Goal: Transaction & Acquisition: Book appointment/travel/reservation

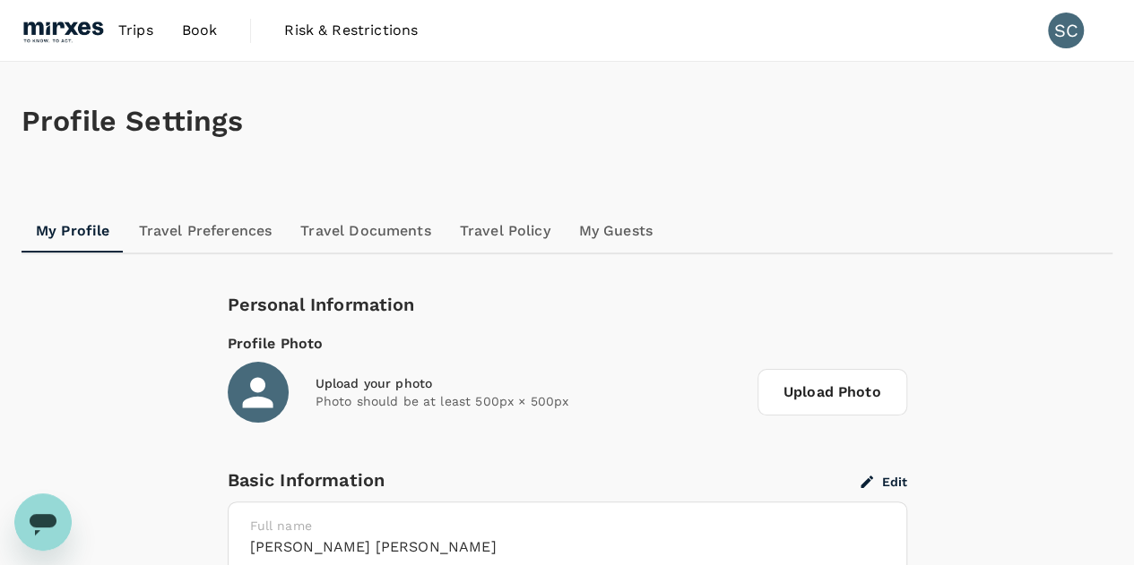
click at [140, 22] on span "Trips" at bounding box center [135, 31] width 35 height 22
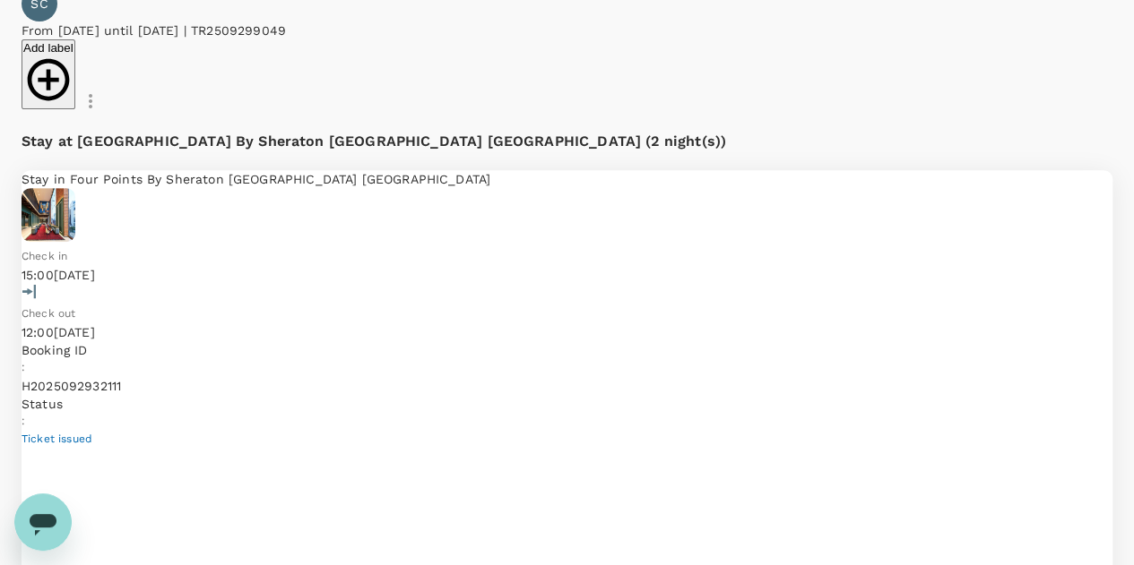
scroll to position [268, 0]
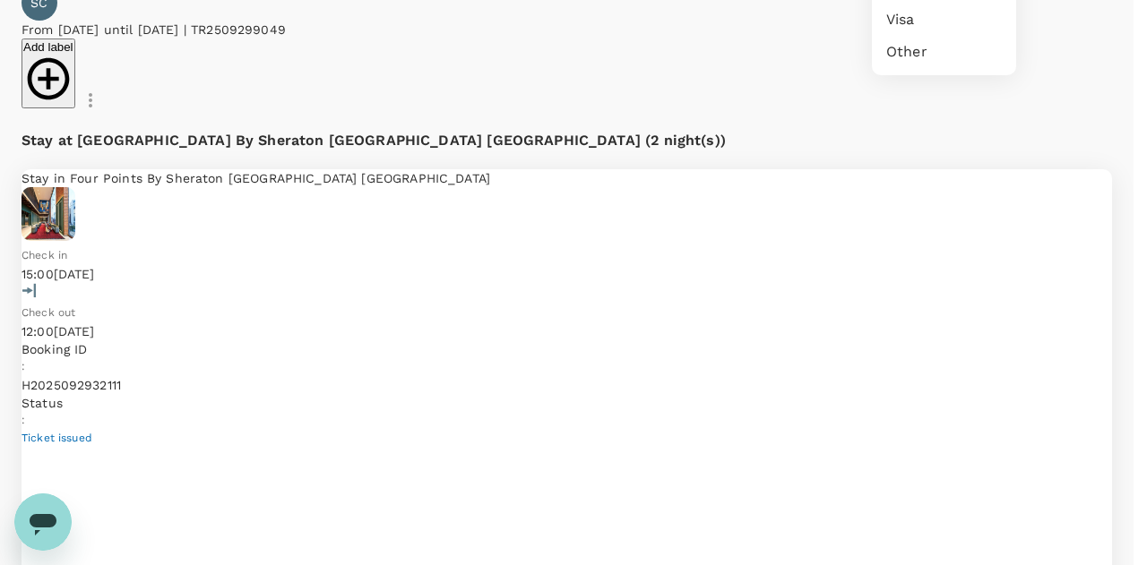
click at [729, 327] on div at bounding box center [573, 282] width 1147 height 565
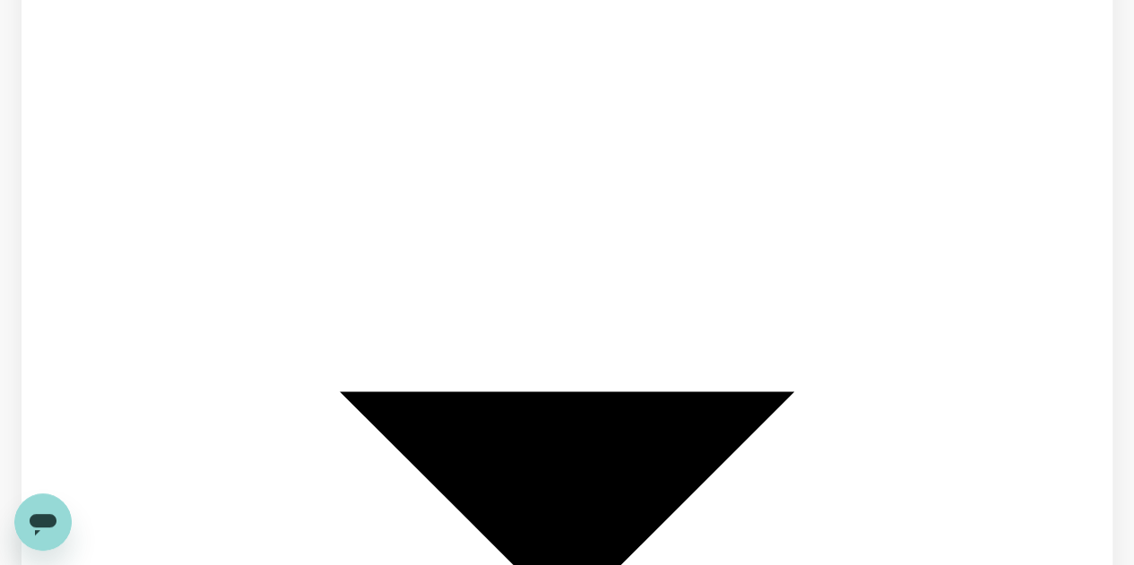
scroll to position [778, 0]
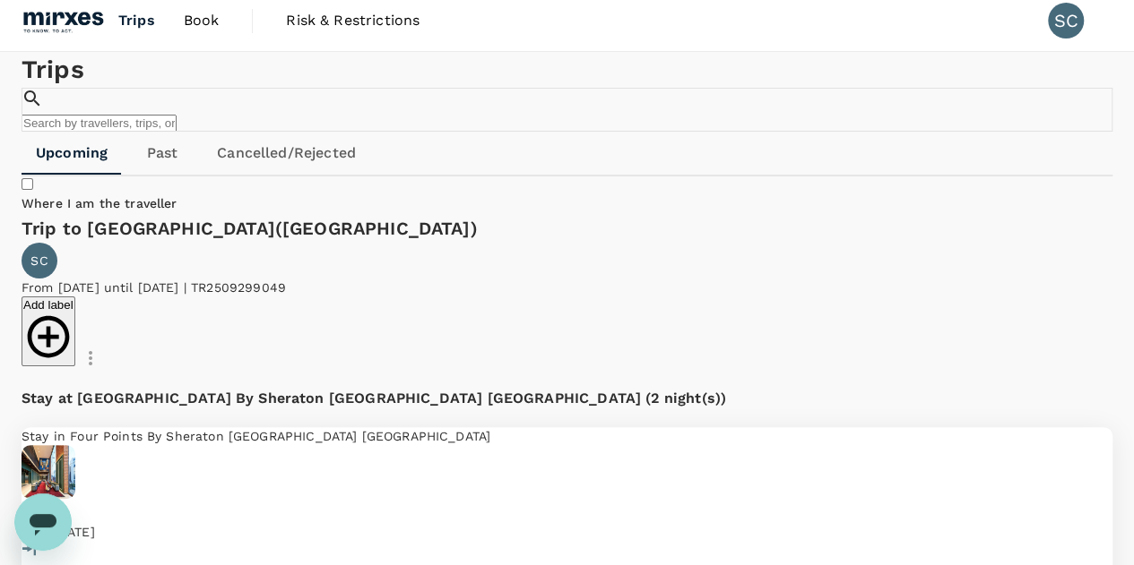
scroll to position [0, 0]
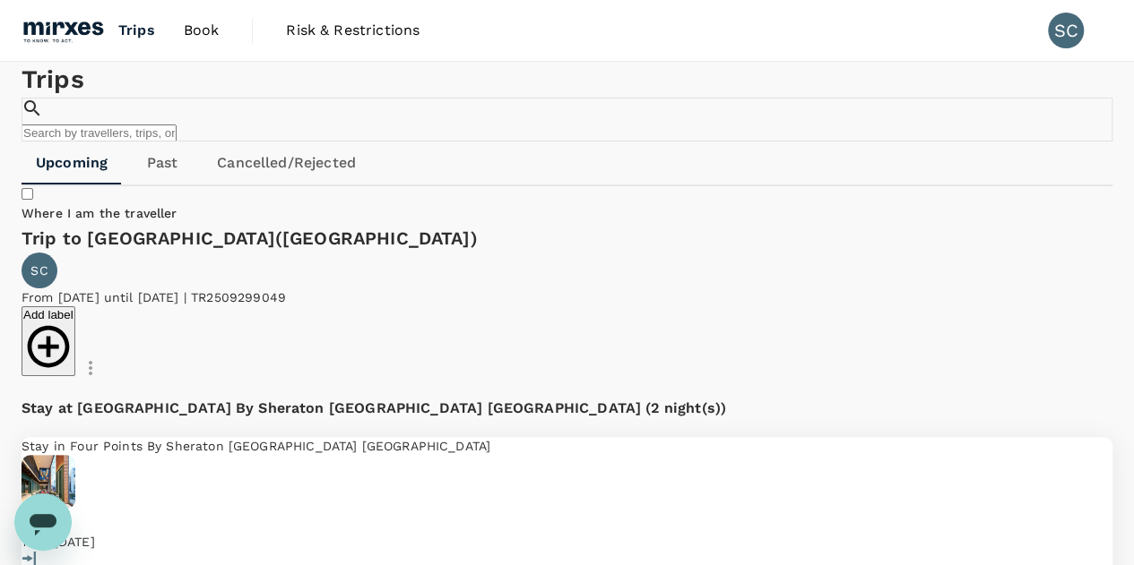
click at [212, 28] on span "Book" at bounding box center [202, 31] width 36 height 22
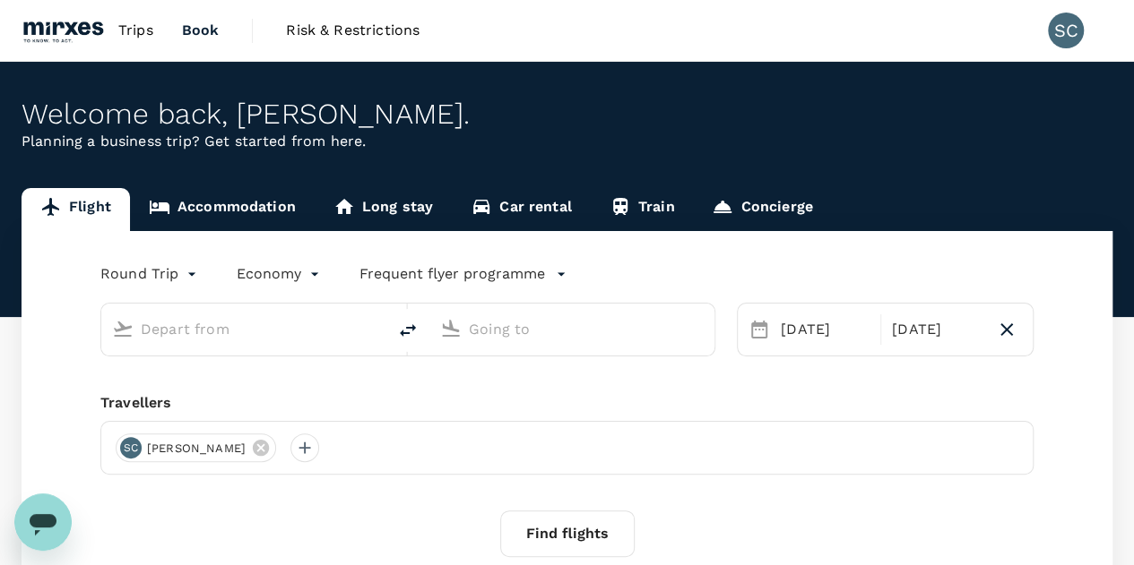
type input "Singapore Changi (SIN)"
type input "Kuching, Malaysia (any)"
type input "Singapore Changi (SIN)"
type input "Kuching, Malaysia (any)"
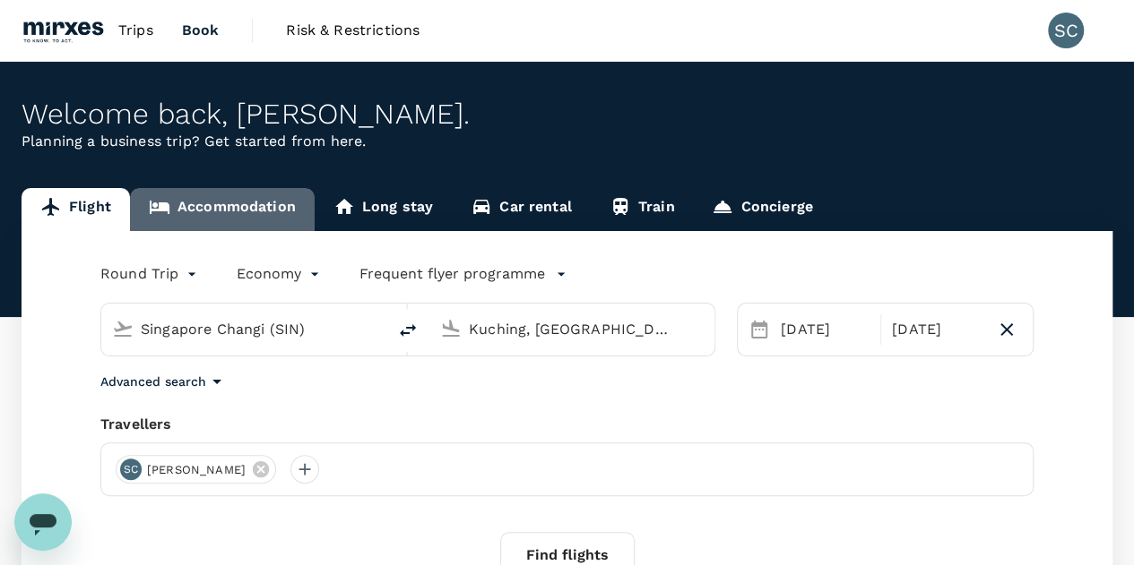
click at [254, 200] on link "Accommodation" at bounding box center [222, 209] width 185 height 43
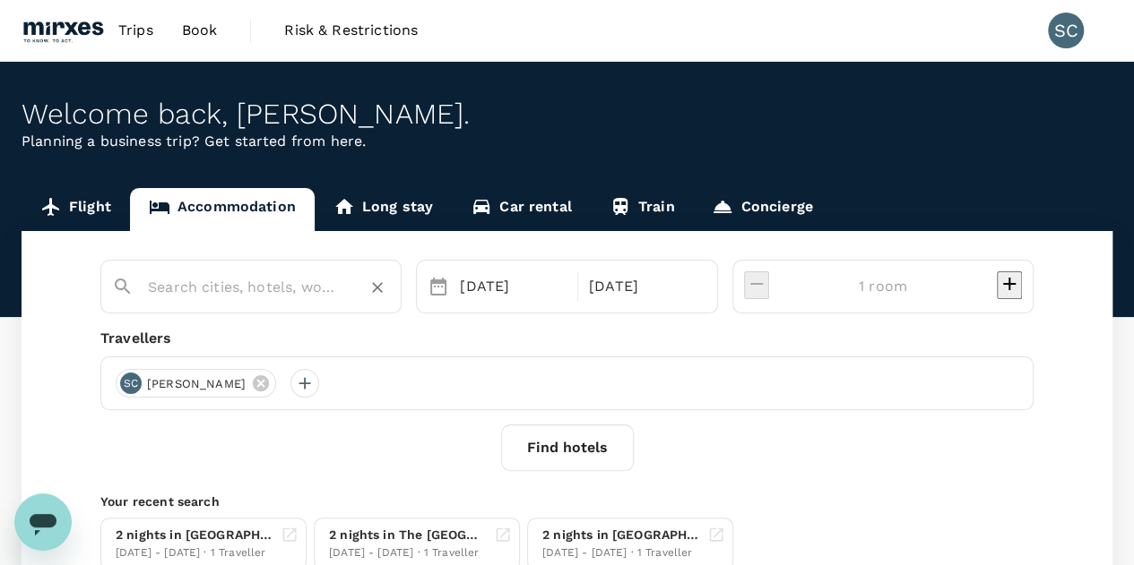
click at [305, 275] on input "text" at bounding box center [244, 287] width 192 height 28
type input "K"
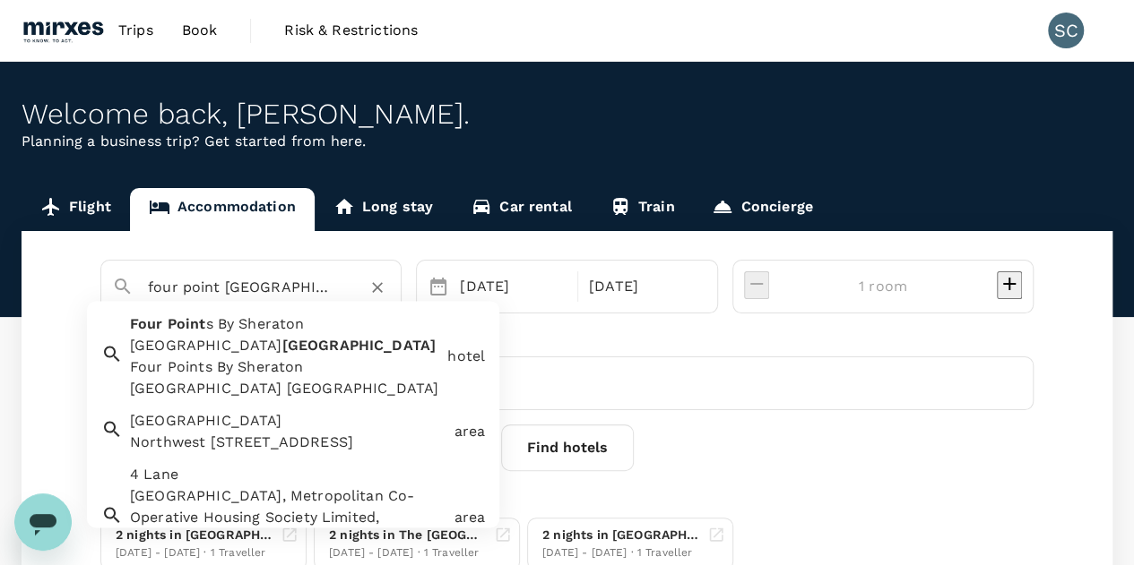
click at [350, 348] on div "Four Point s By Sheraton Kuala Lumpur Chinatown Four Points By Sheraton Kuala L…" at bounding box center [281, 353] width 317 height 93
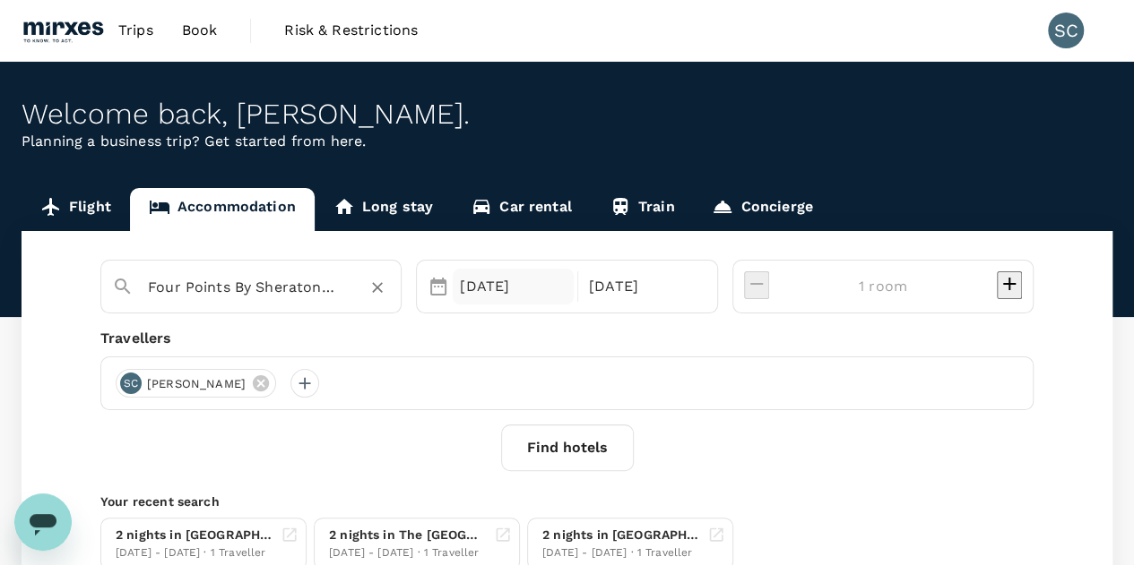
type input "Four Points By Sheraton [GEOGRAPHIC_DATA] [GEOGRAPHIC_DATA]"
click at [565, 295] on div "21 Oct" at bounding box center [513, 287] width 121 height 36
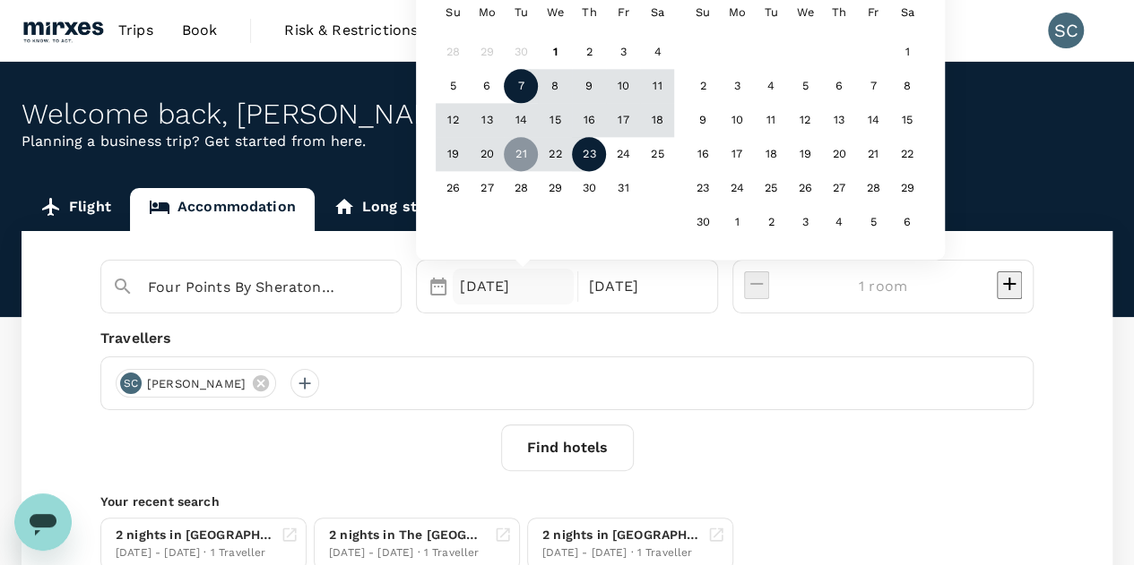
click at [539, 91] on div "7" at bounding box center [522, 87] width 34 height 34
click at [573, 88] on div "8" at bounding box center [556, 87] width 34 height 34
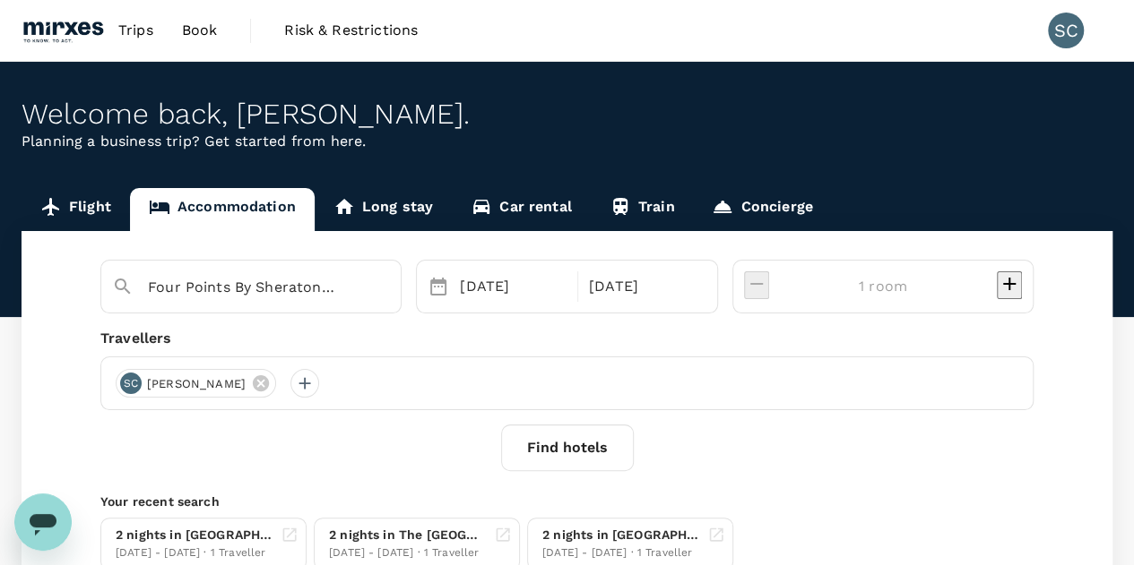
click at [563, 445] on button "Find hotels" at bounding box center [567, 448] width 133 height 47
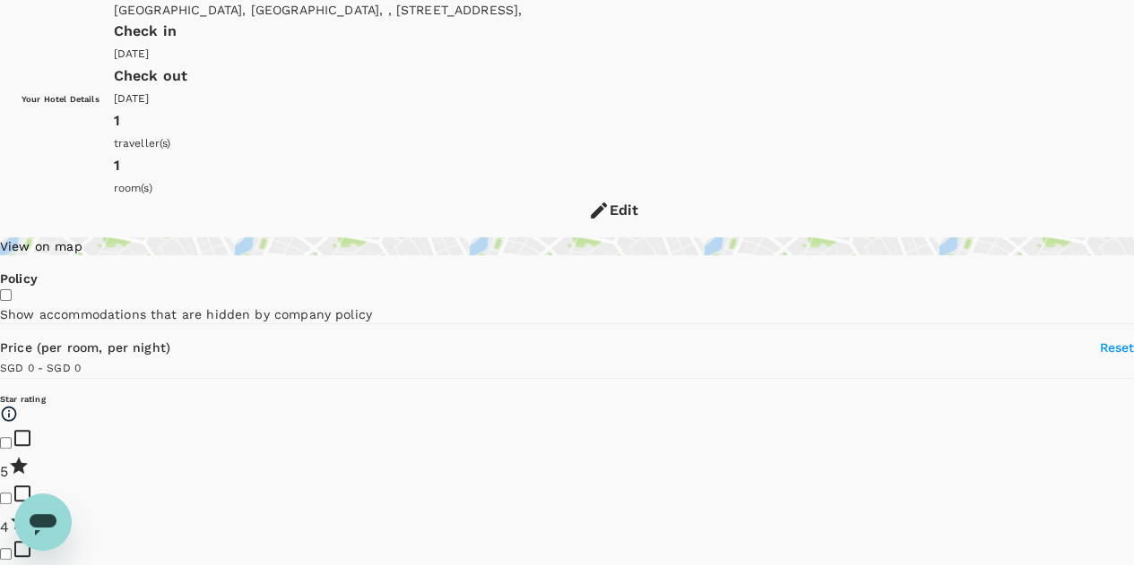
scroll to position [87, 0]
type input "159.04"
type input "22.93"
type input "158.93"
type input "15.93"
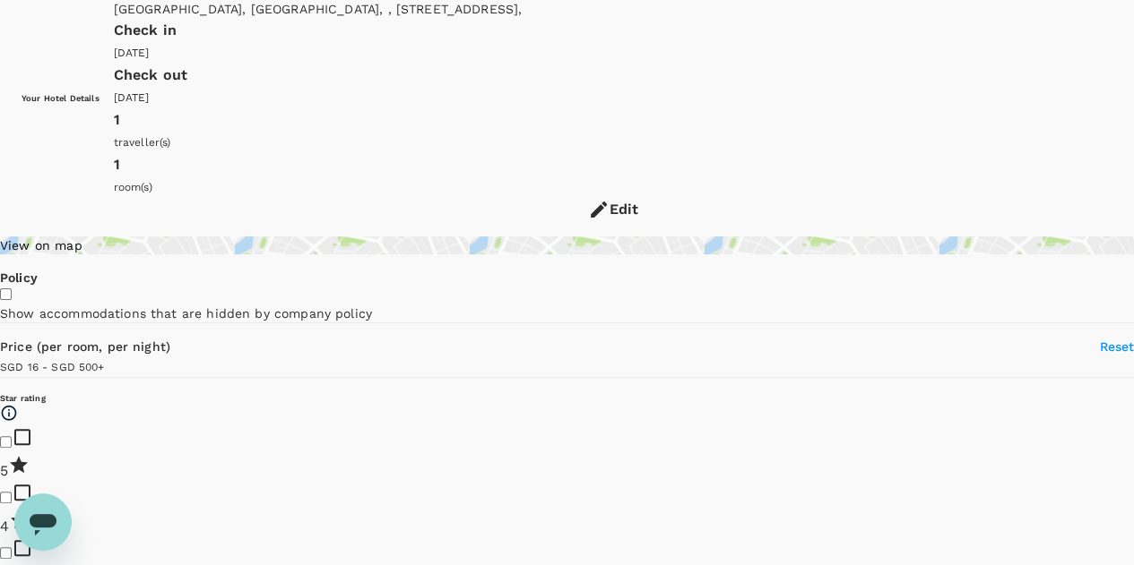
type input "499.93"
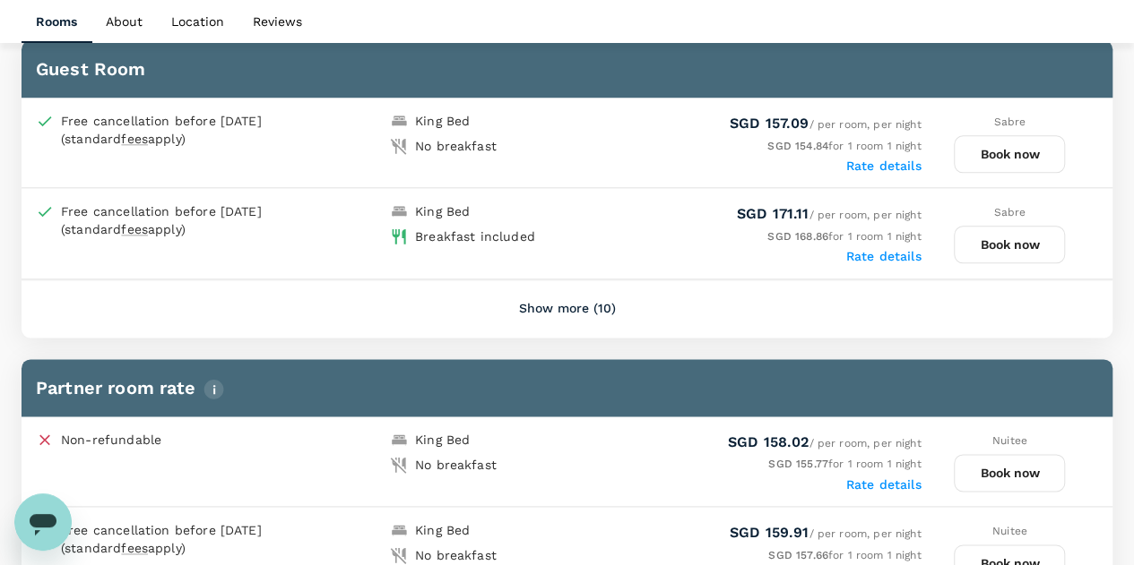
scroll to position [978, 0]
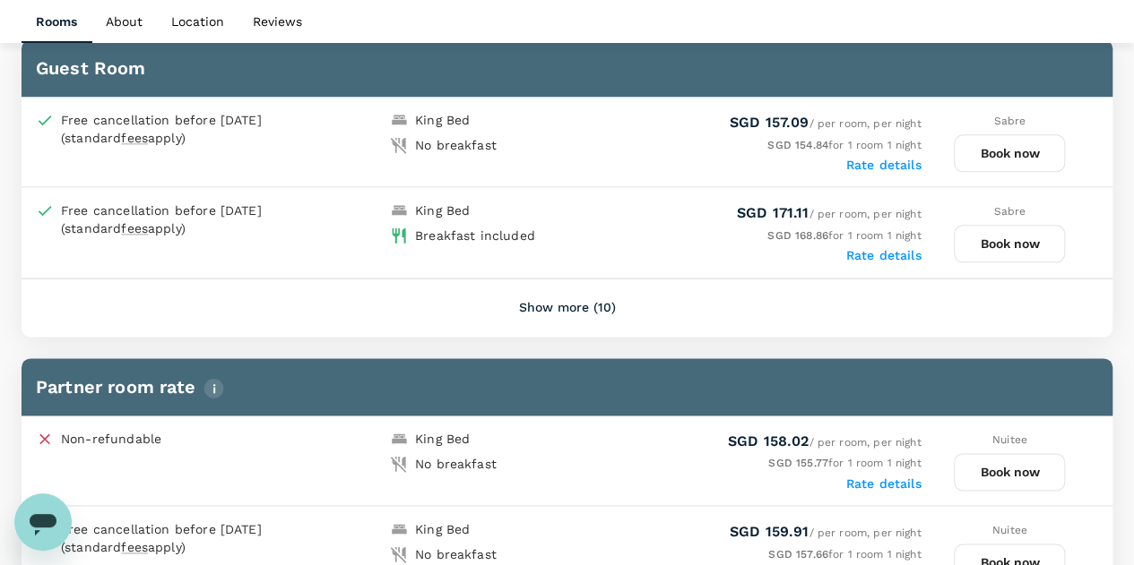
click at [1038, 151] on button "Book now" at bounding box center [1009, 153] width 111 height 38
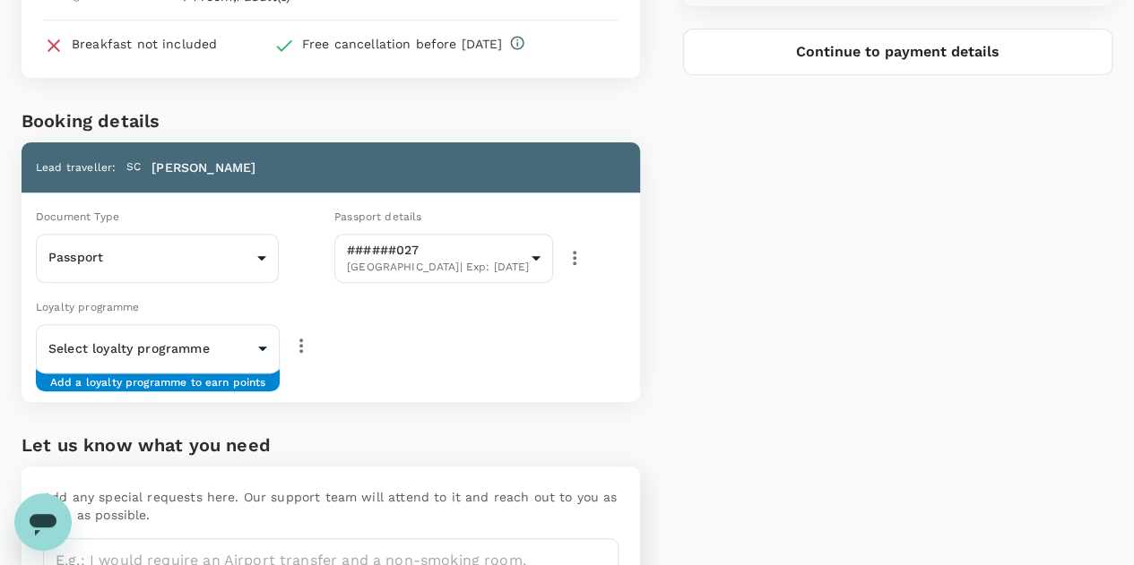
scroll to position [268, 0]
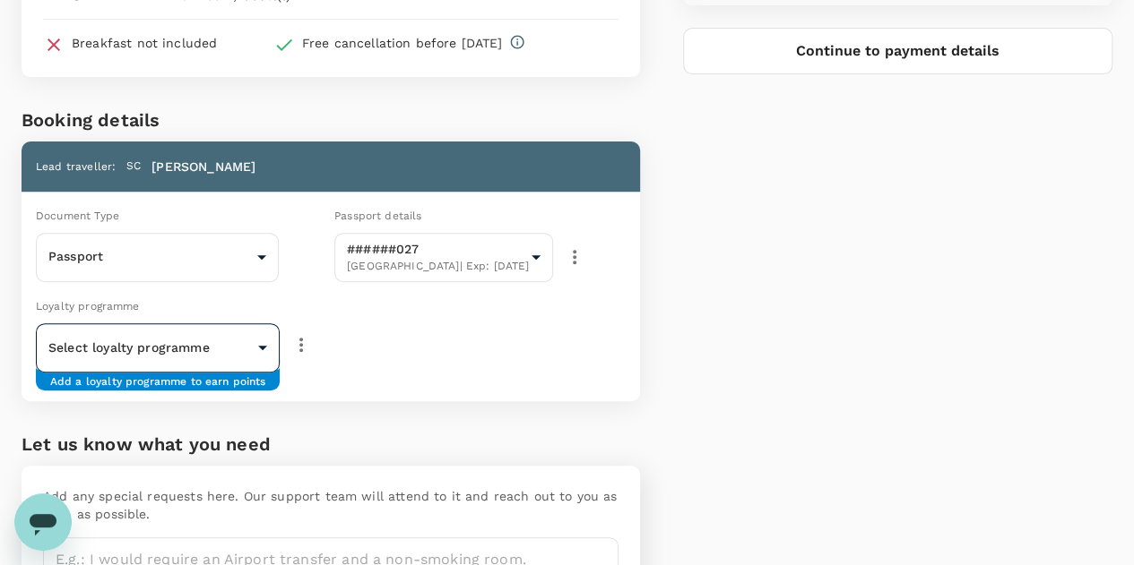
click at [195, 322] on div "Loyalty programme Select loyalty programme ​ ​ Add a loyalty programme to earn …" at bounding box center [228, 330] width 398 height 83
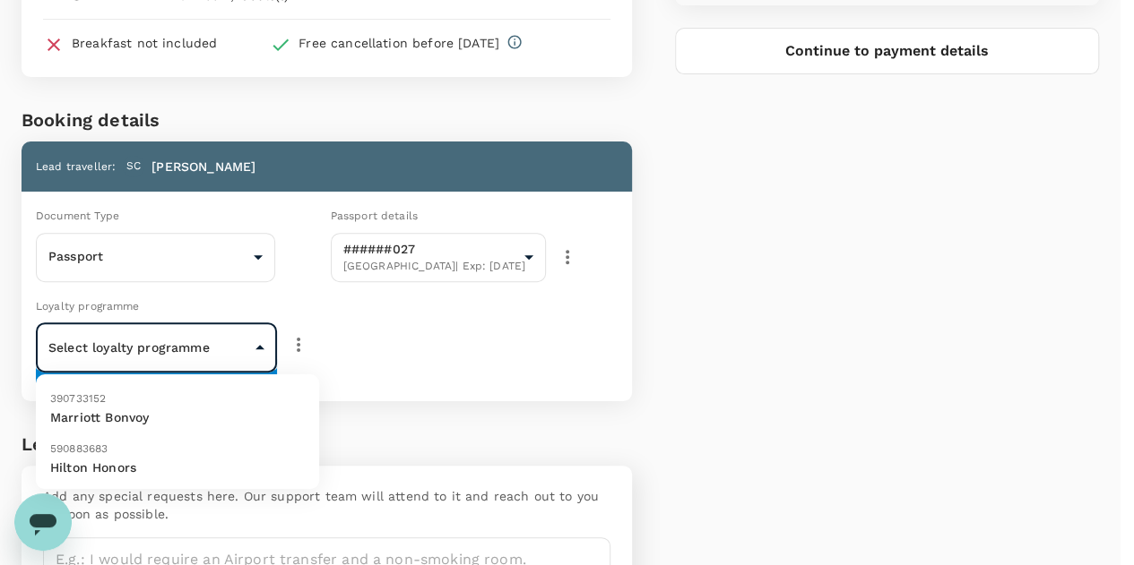
drag, startPoint x: 211, startPoint y: 345, endPoint x: 237, endPoint y: 356, distance: 29.0
click at [211, 345] on body "Back to hotel details Review selection You've selected Four Points By Sheraton …" at bounding box center [567, 217] width 1134 height 970
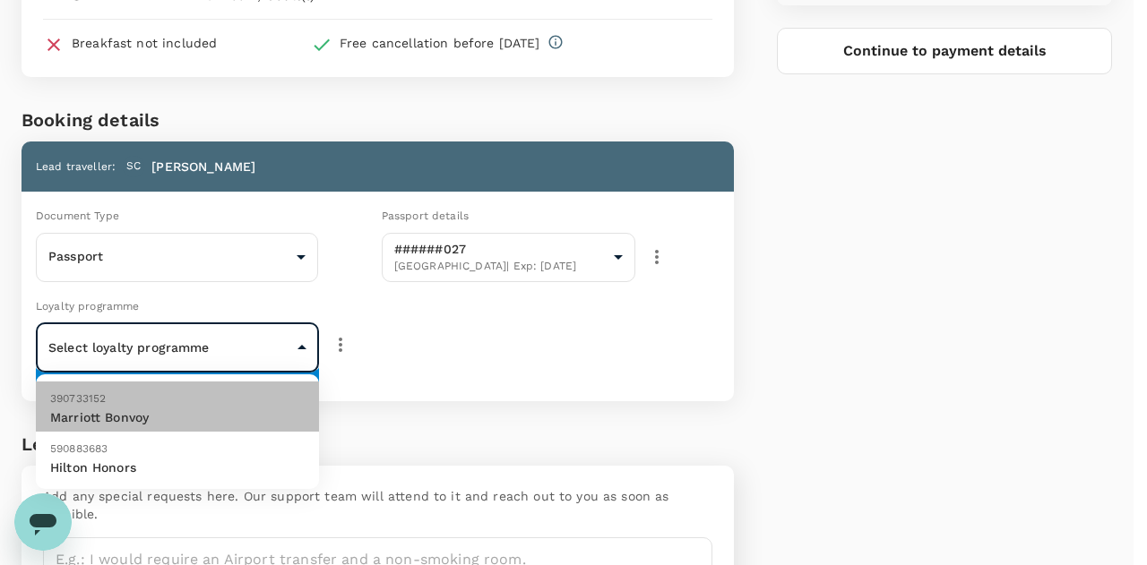
click at [220, 411] on p "Marriott Bonvoy" at bounding box center [177, 418] width 255 height 18
type input "9ffdfa9d-bc27-4f56-bdf1-db9522dde9e2"
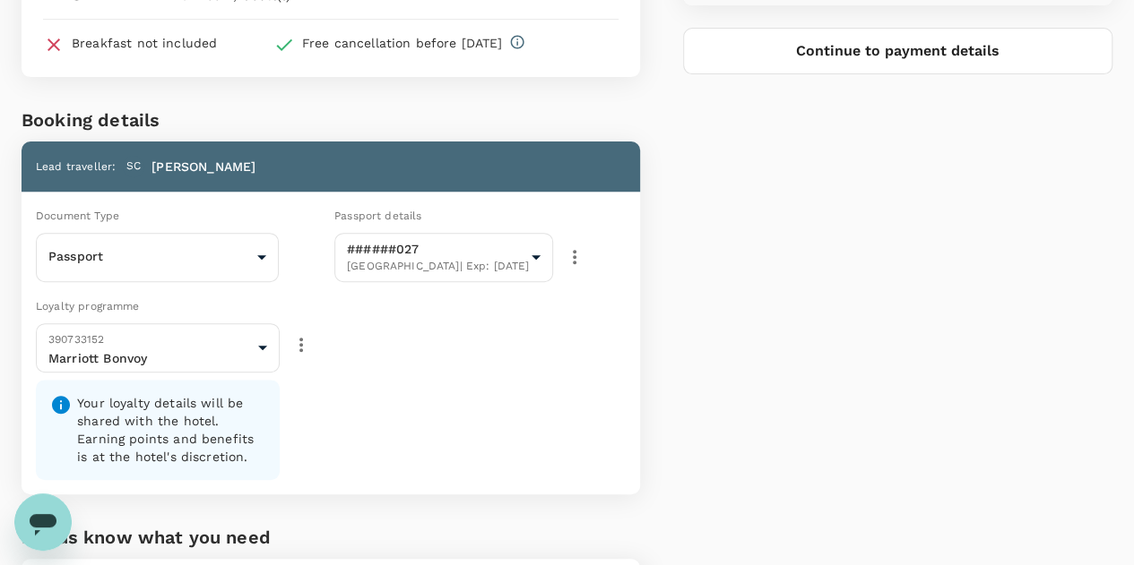
click at [518, 402] on div "Loyalty programme 390733152 Marriott Bonvoy 9ffdfa9d-bc27-4f56-bdf1-db9522dde9e…" at bounding box center [327, 391] width 626 height 205
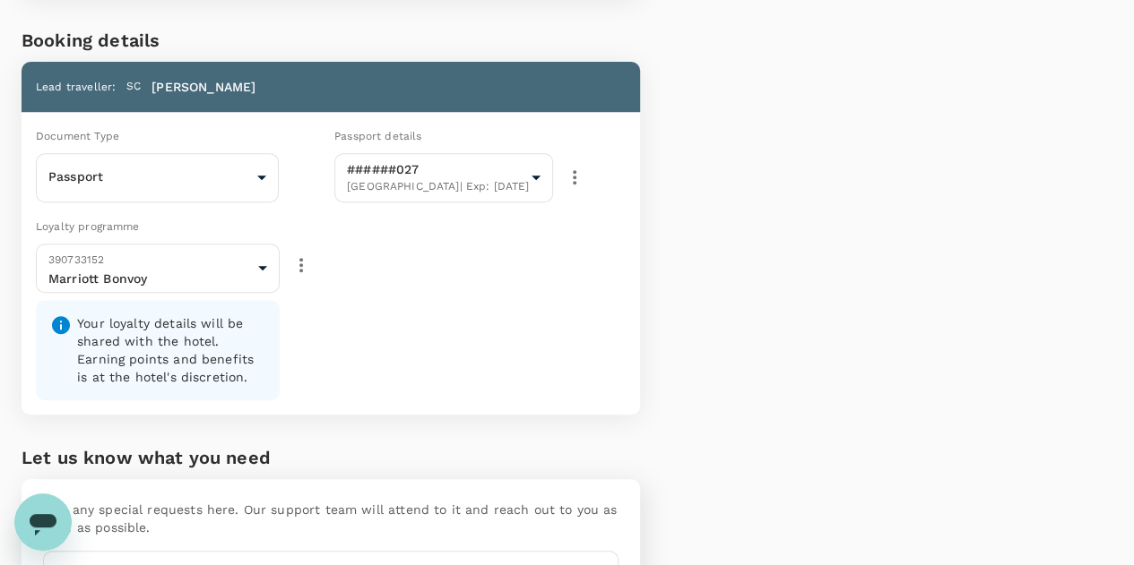
scroll to position [493, 0]
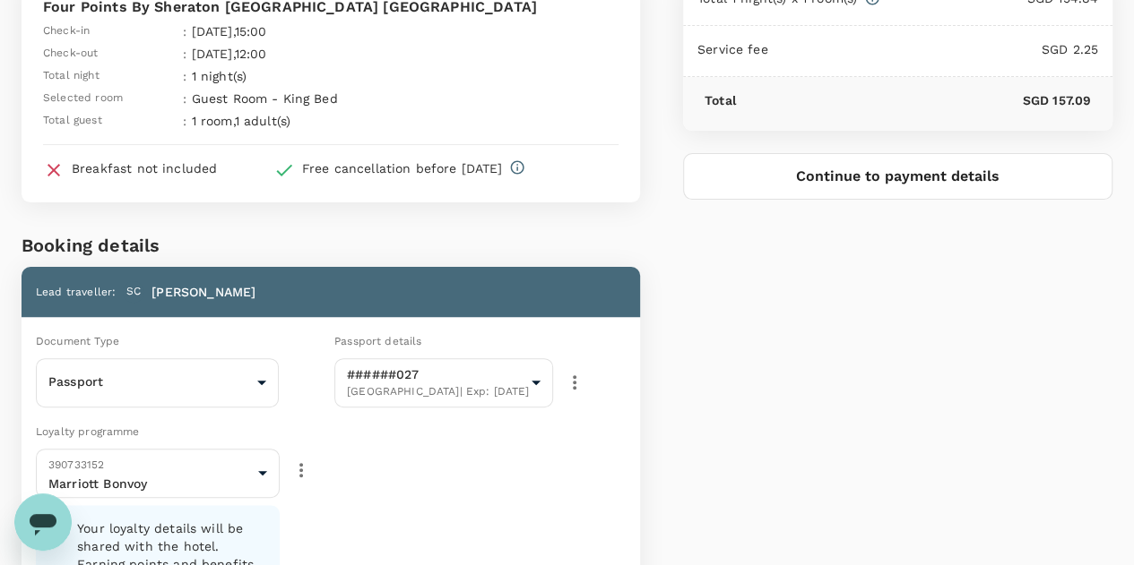
click at [870, 190] on button "Continue to payment details" at bounding box center [897, 176] width 429 height 47
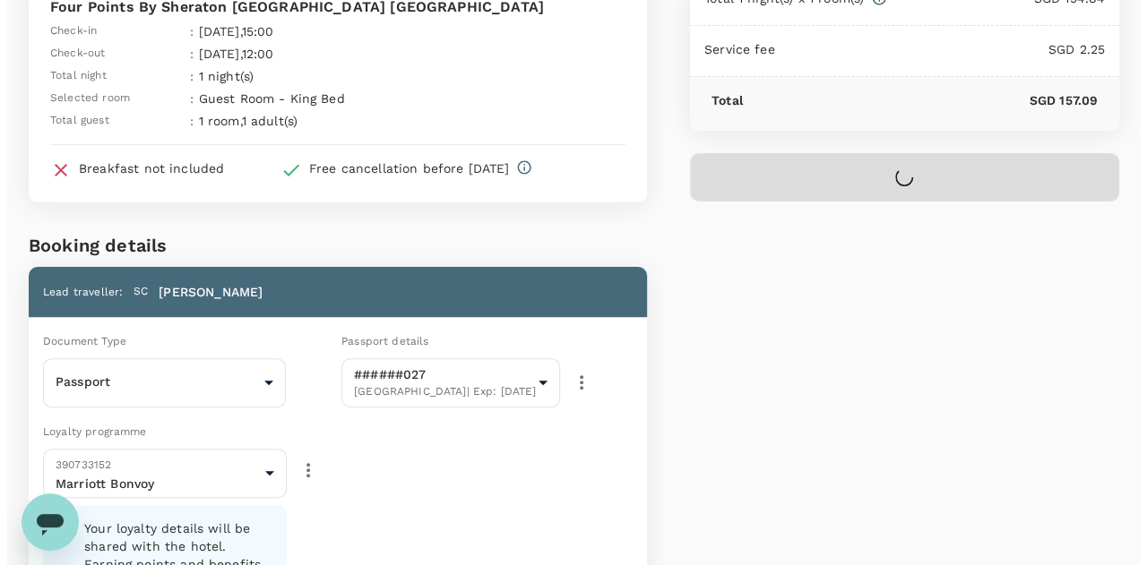
scroll to position [142, 0]
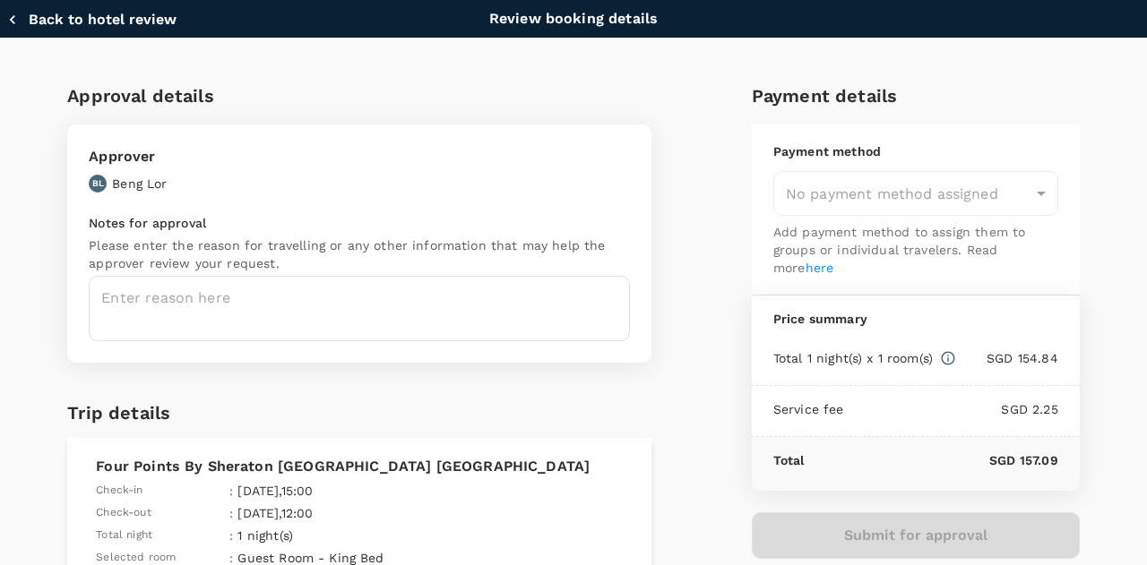
type input "9fbbbe2b-f4ca-495e-a82e-e84c83b30aa5"
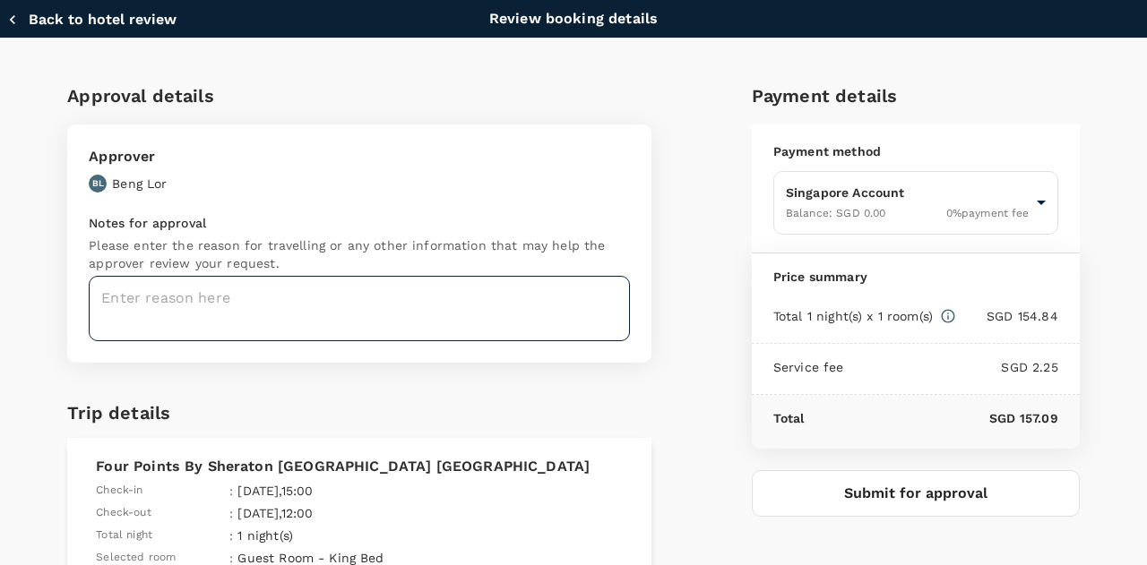
click at [492, 306] on textarea at bounding box center [359, 308] width 541 height 65
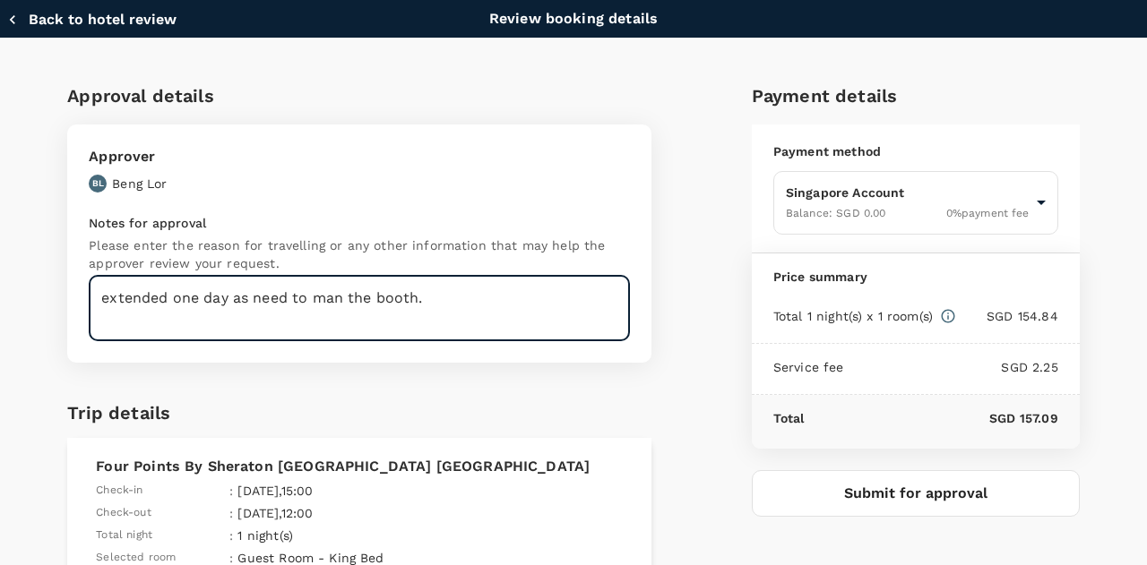
type textarea "extended one day as need to man the booth."
click at [962, 496] on button "Submit for approval" at bounding box center [916, 493] width 328 height 47
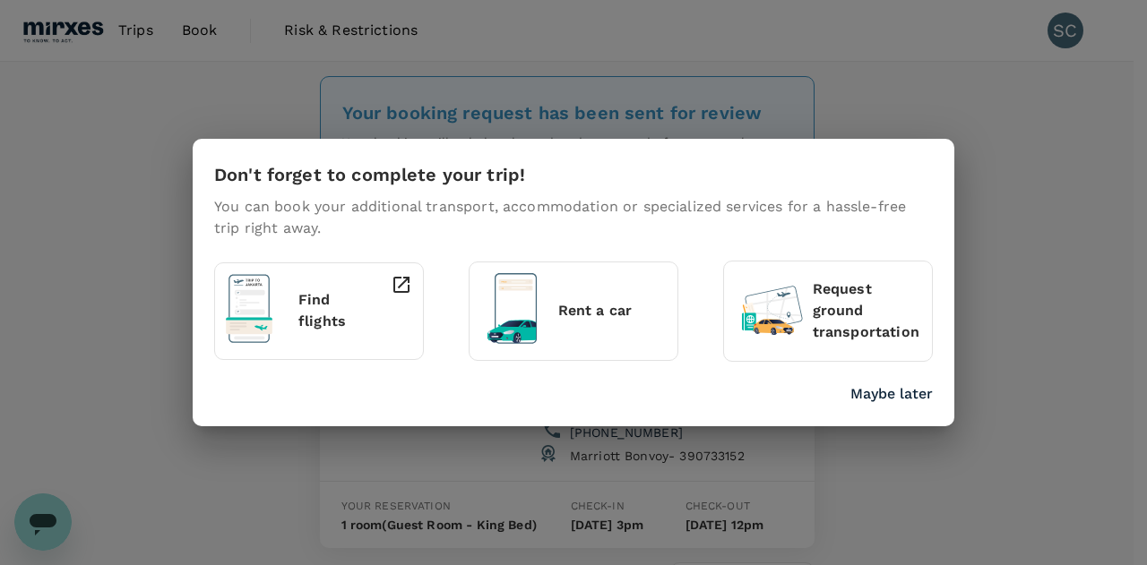
click at [916, 398] on p "Maybe later" at bounding box center [891, 395] width 82 height 22
